Goal: Task Accomplishment & Management: Manage account settings

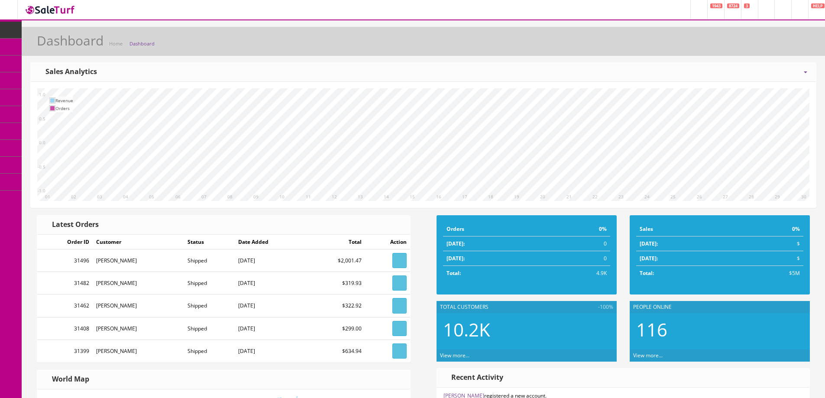
click at [16, 7] on link at bounding box center [9, 9] width 18 height 19
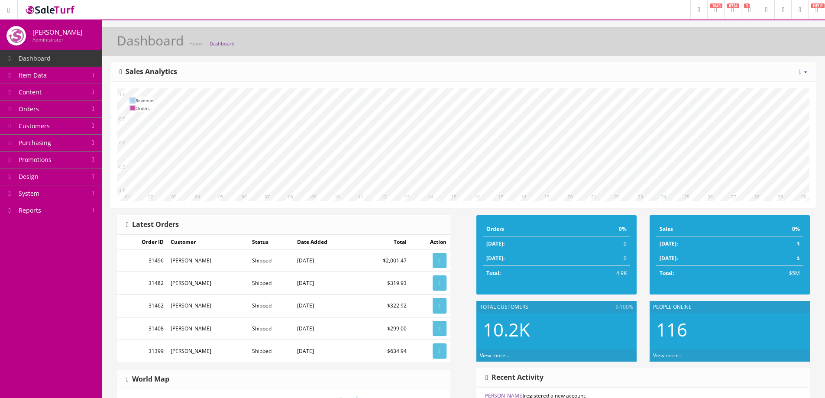
click at [817, 8] on span "HELP" at bounding box center [817, 5] width 13 height 5
click at [794, 10] on link at bounding box center [799, 9] width 17 height 19
click at [756, 60] on link "Logout" at bounding box center [764, 57] width 87 height 10
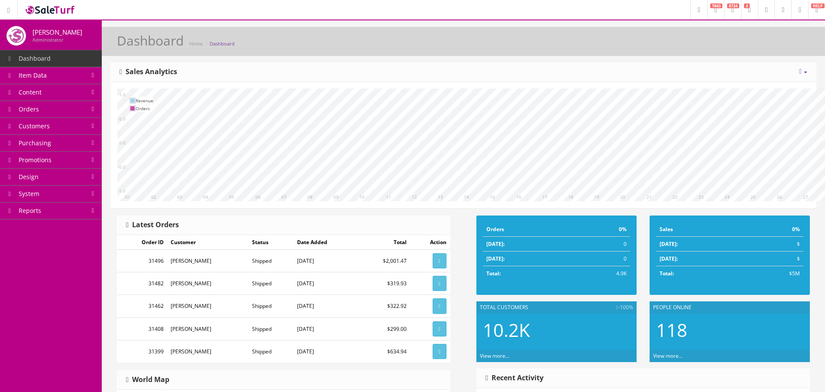
click at [797, 13] on link at bounding box center [799, 9] width 17 height 19
click at [768, 55] on link "Logout" at bounding box center [764, 57] width 87 height 10
